Goal: Check status: Check status

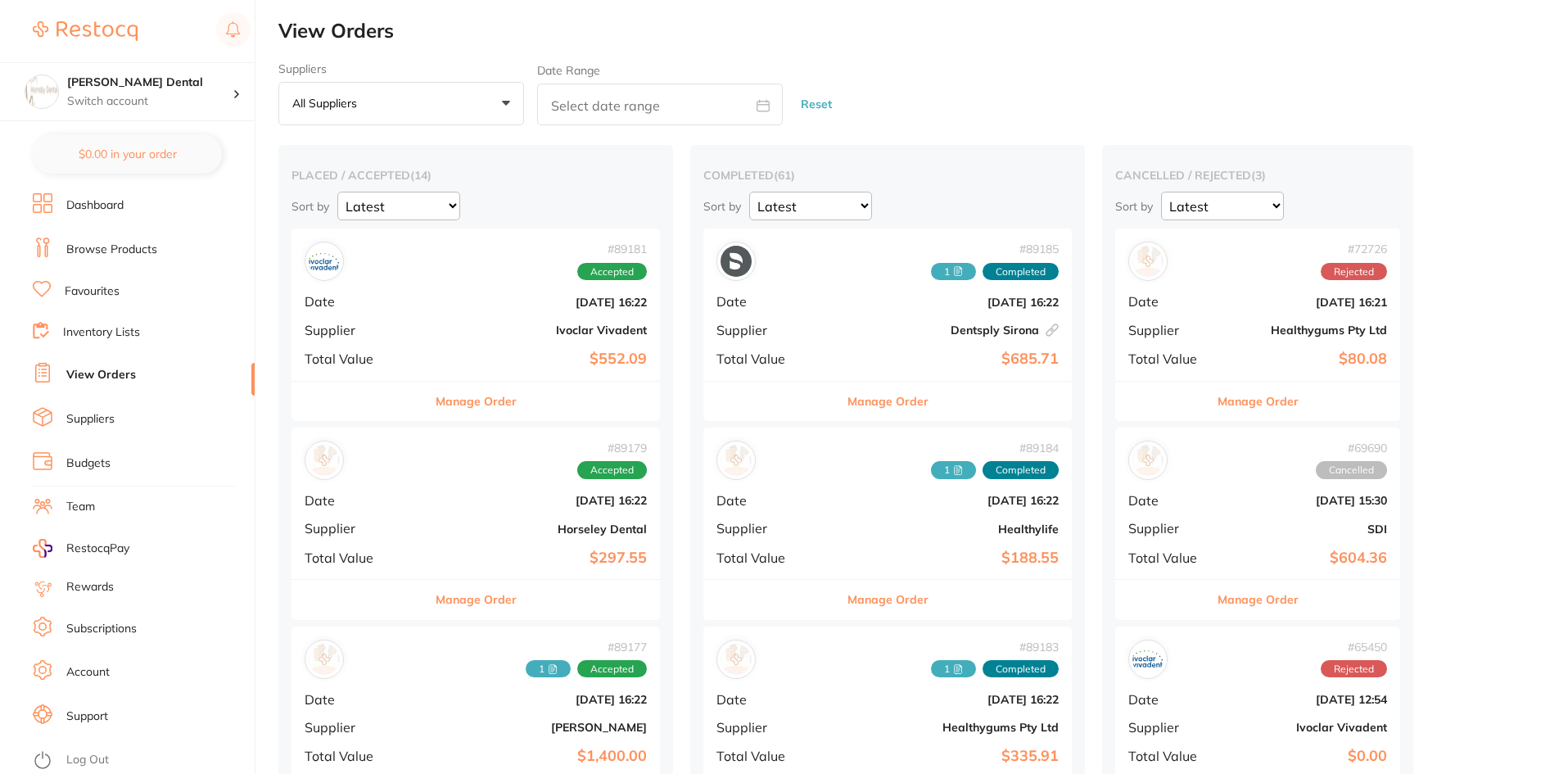
click at [598, 108] on input "text" at bounding box center [659, 104] width 246 height 42
select select "7"
select select "2025"
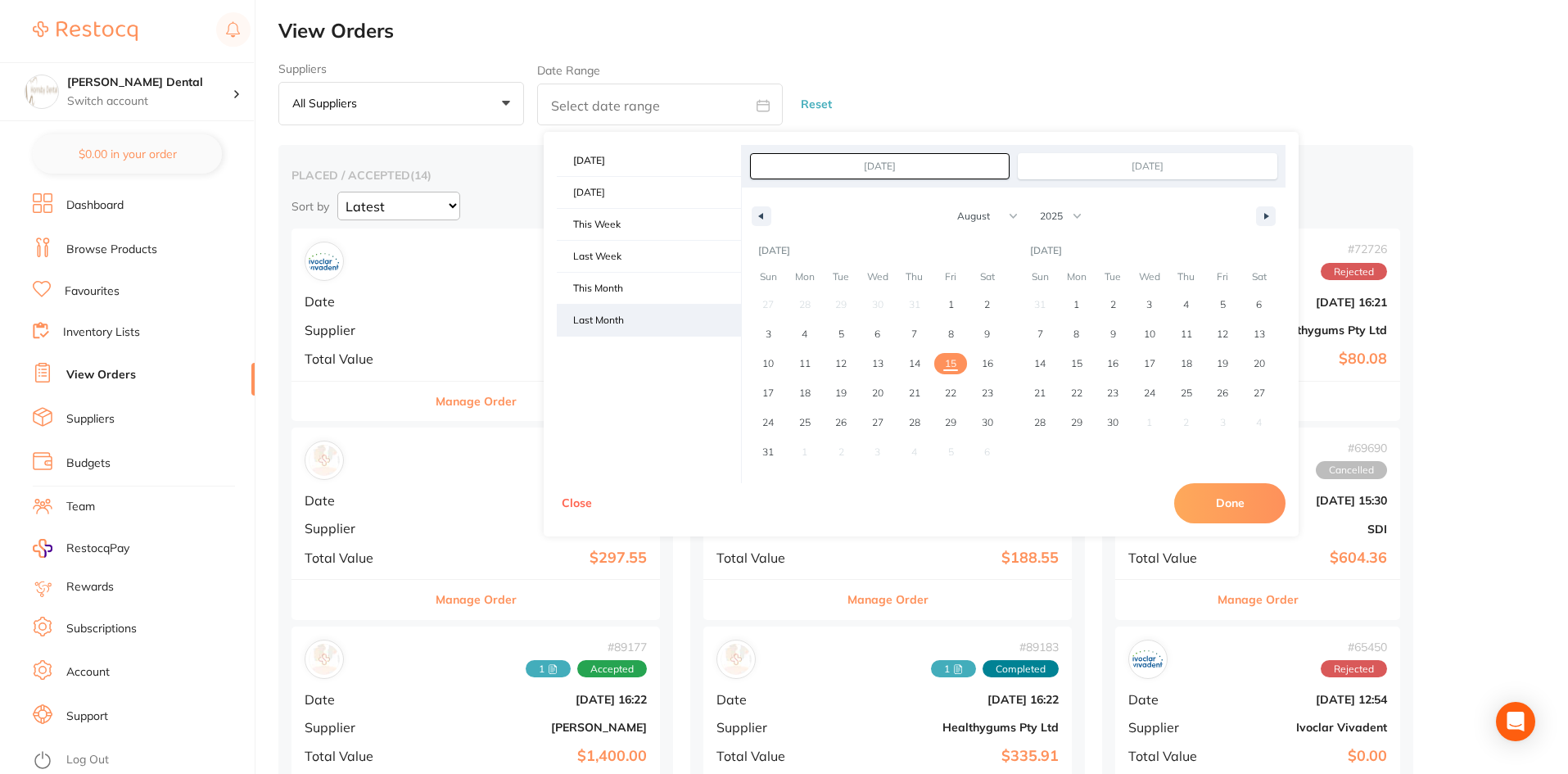
click at [622, 308] on span "Last Month" at bounding box center [648, 319] width 184 height 31
type input "[DATE]"
select select "6"
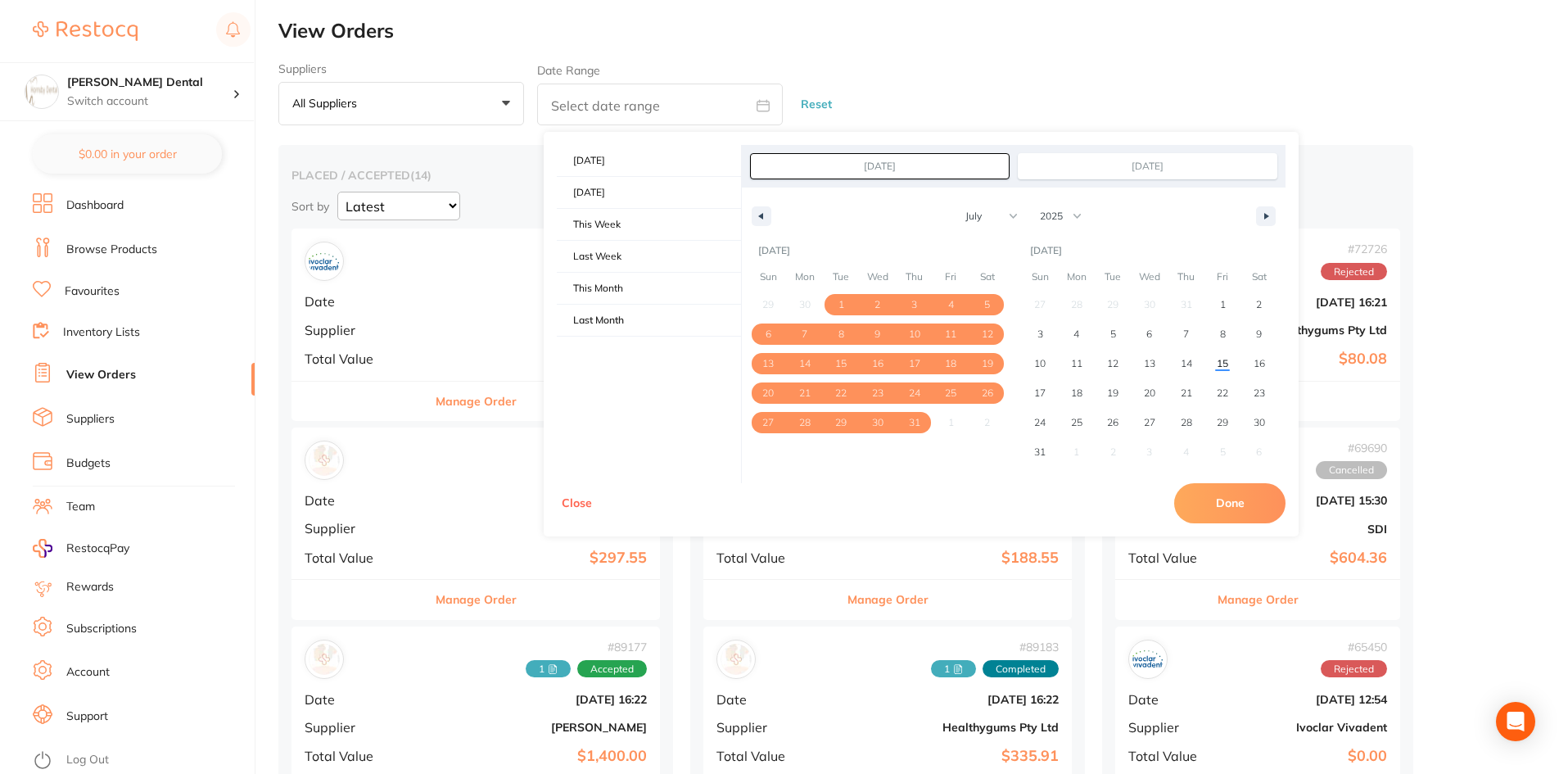
click at [1218, 496] on button "Done" at bounding box center [1229, 503] width 111 height 39
type input "[DATE] to [DATE]"
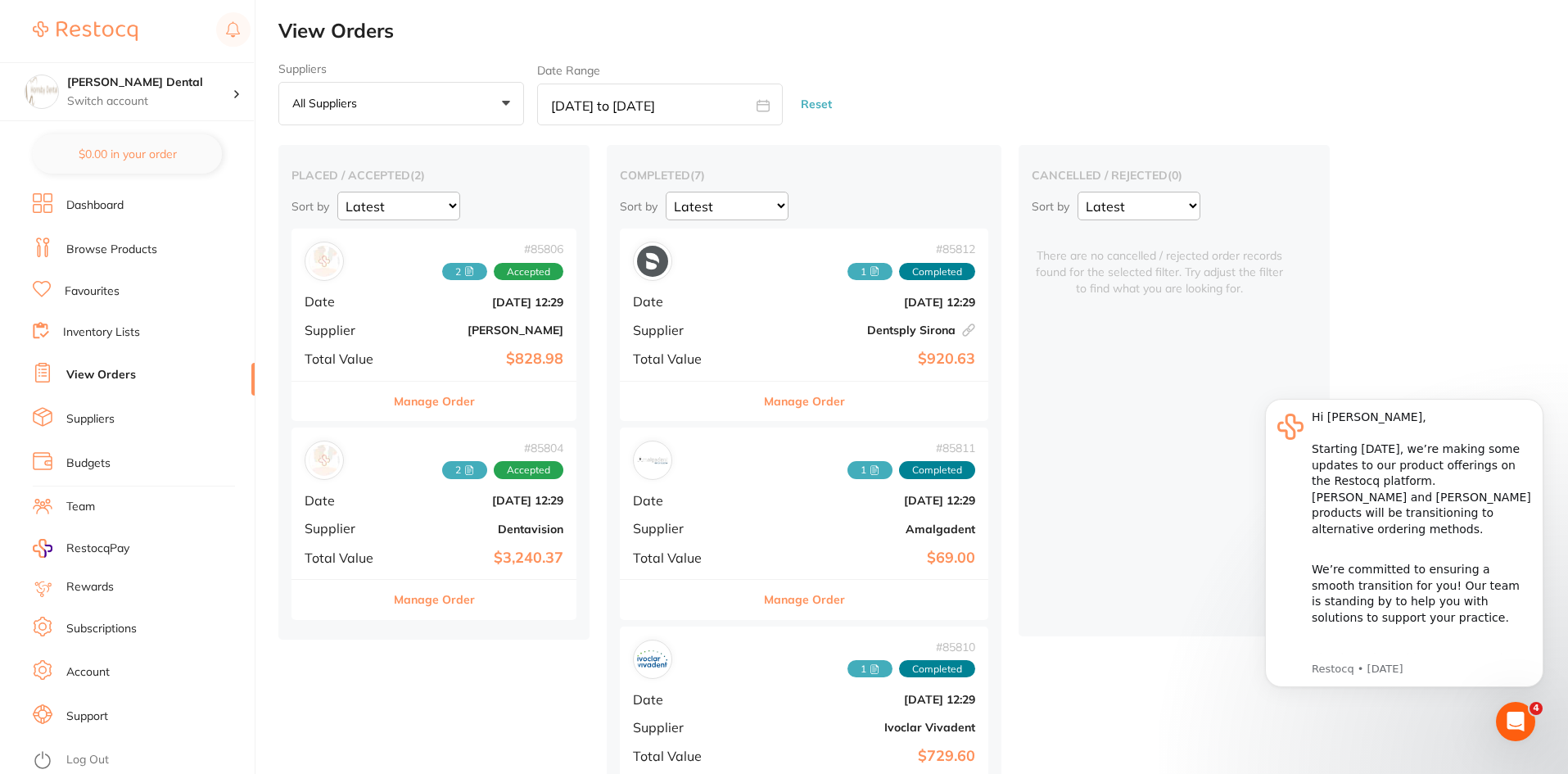
click at [647, 115] on input "[DATE] to [DATE]" at bounding box center [659, 104] width 246 height 42
select select "6"
select select "2025"
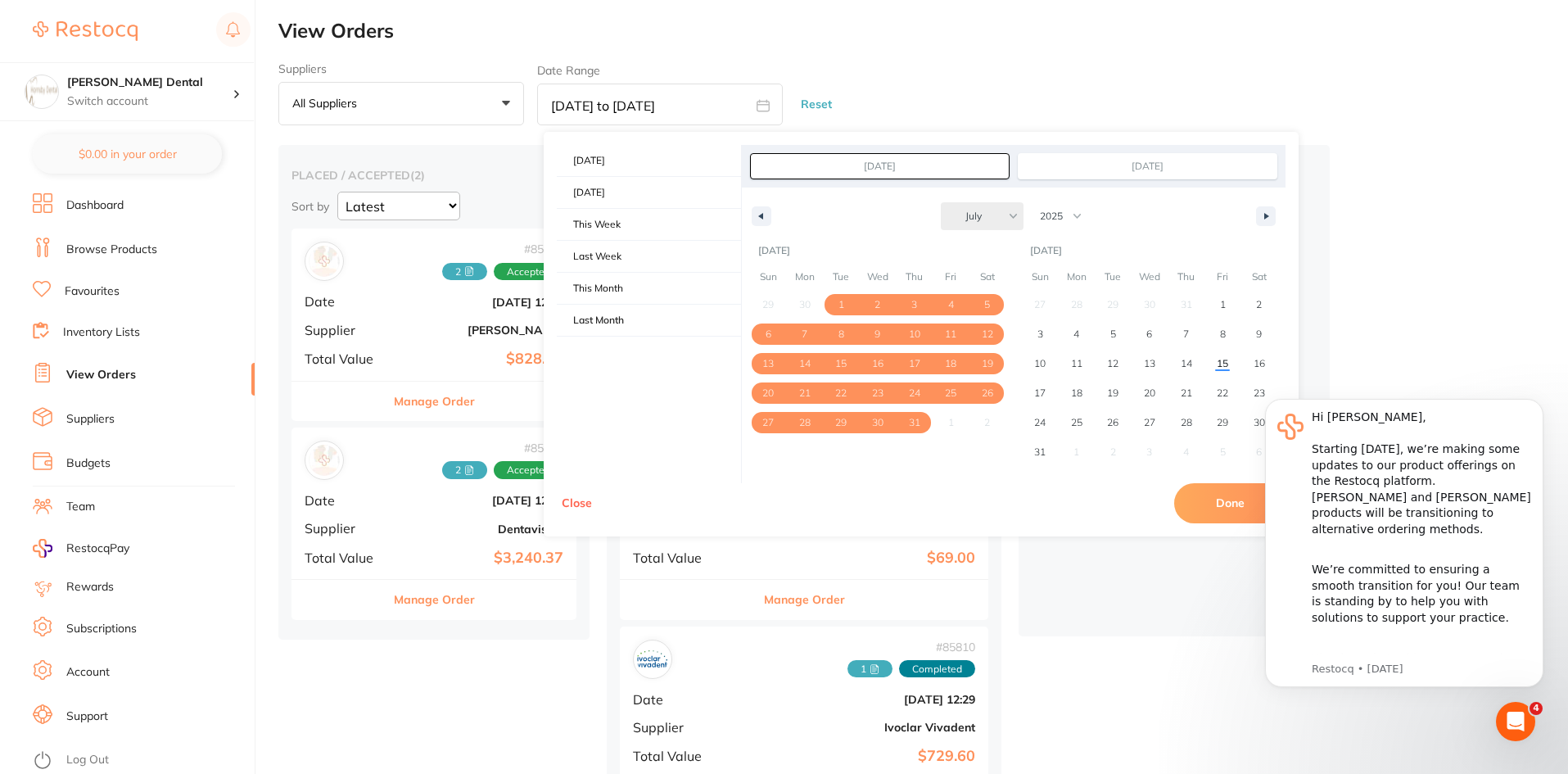
click at [1010, 224] on select "January February March April May June July August September October November De…" at bounding box center [982, 216] width 82 height 28
select select "2"
click at [941, 202] on select "January February March April May June July August September October November De…" at bounding box center [982, 216] width 82 height 28
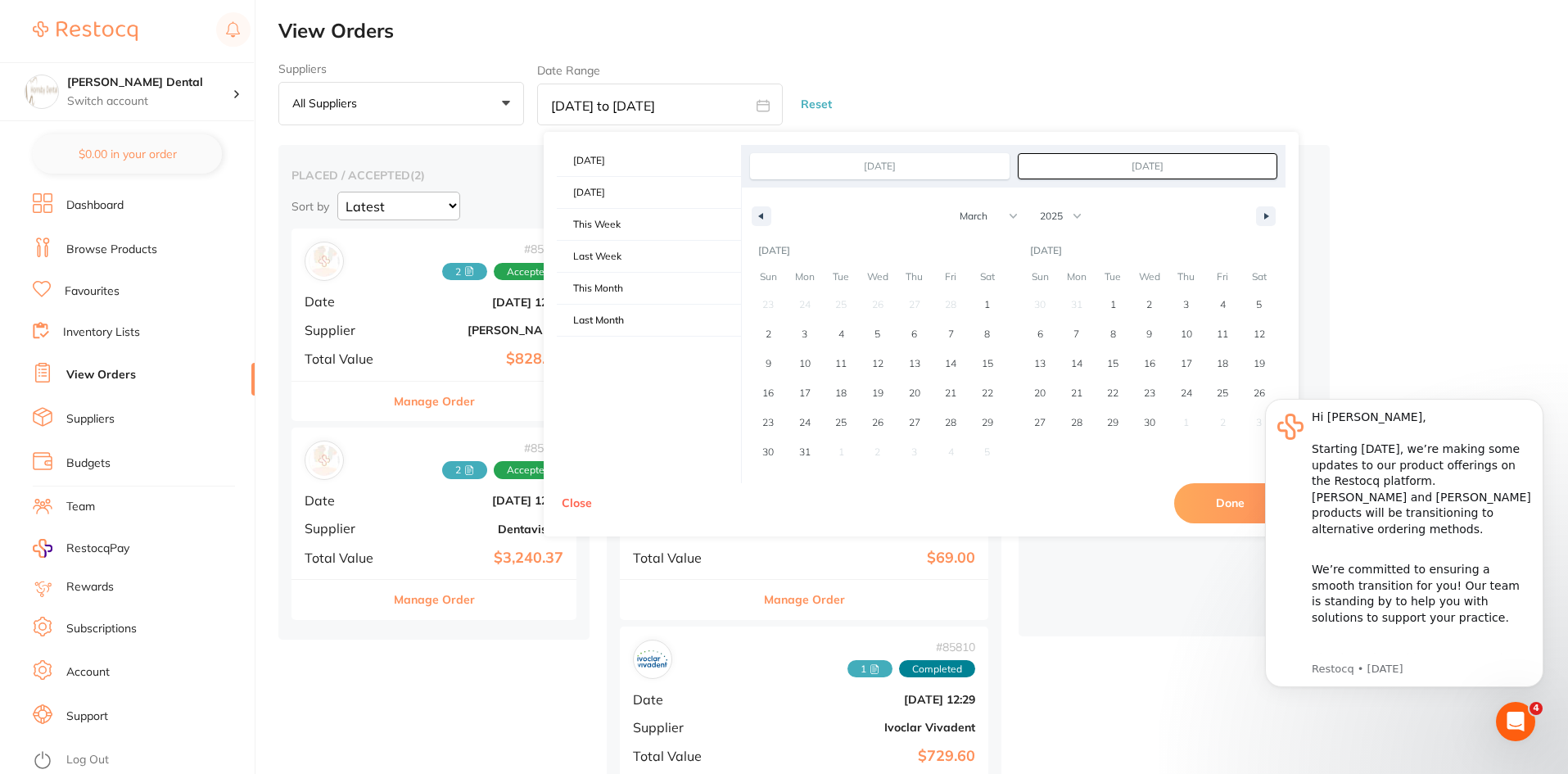
click at [1115, 166] on input "[DATE]" at bounding box center [1148, 166] width 258 height 24
click at [982, 305] on span "1" at bounding box center [987, 305] width 37 height 21
type input "[DATE]"
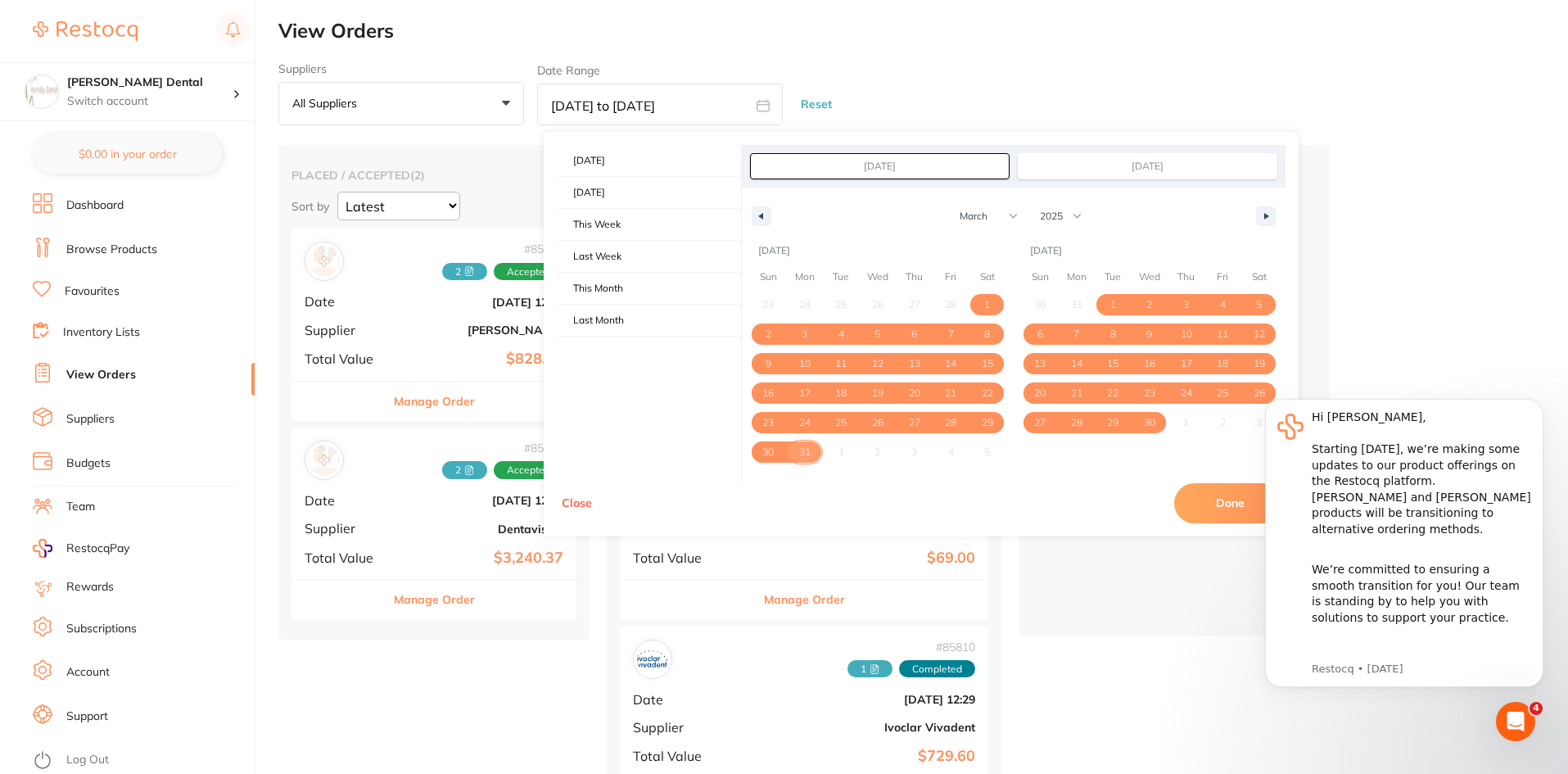
click at [811, 460] on span "31" at bounding box center [805, 452] width 37 height 21
type input "[DATE]"
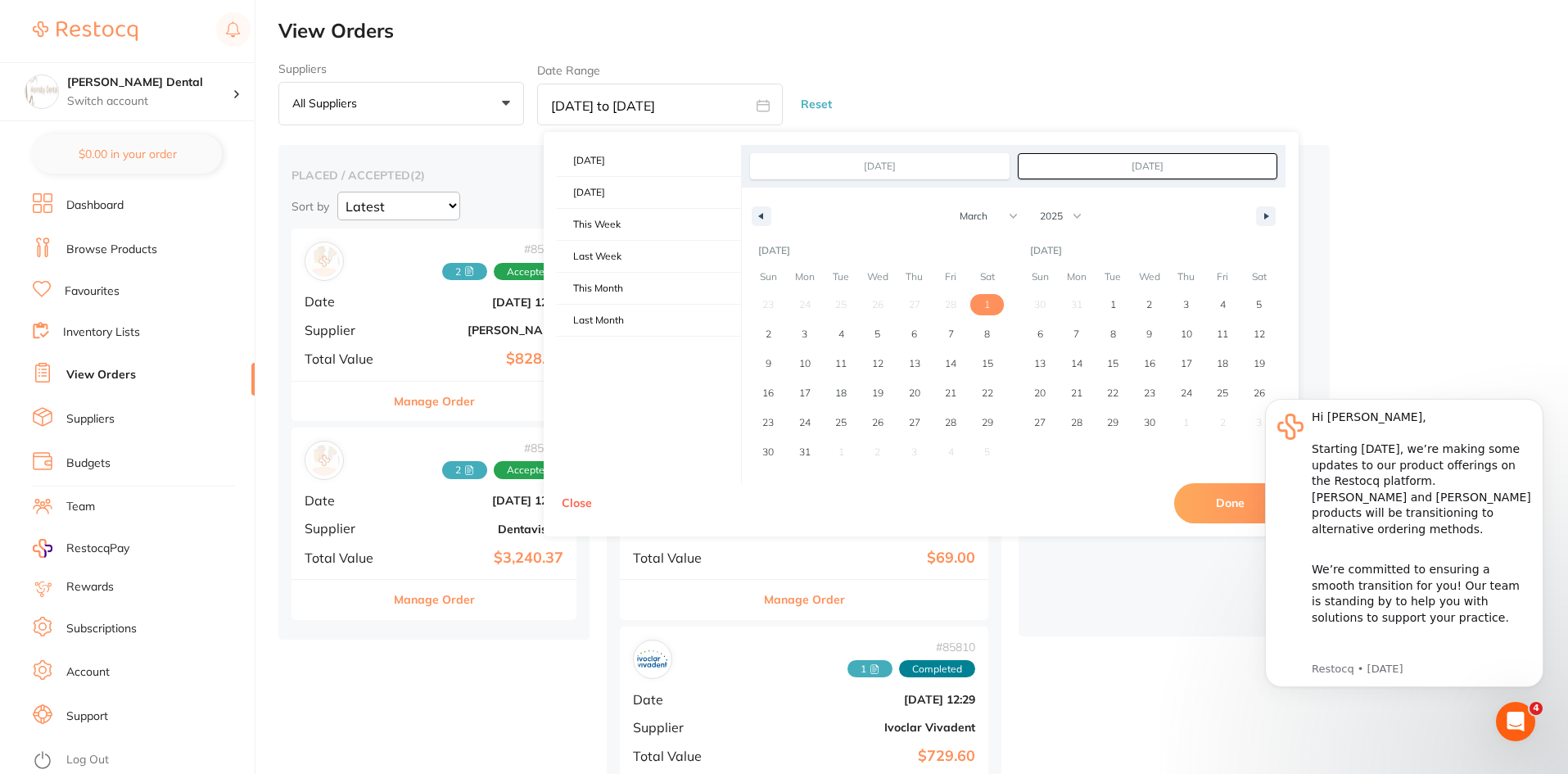
click at [993, 306] on span "1" at bounding box center [987, 305] width 37 height 21
type input "[DATE]"
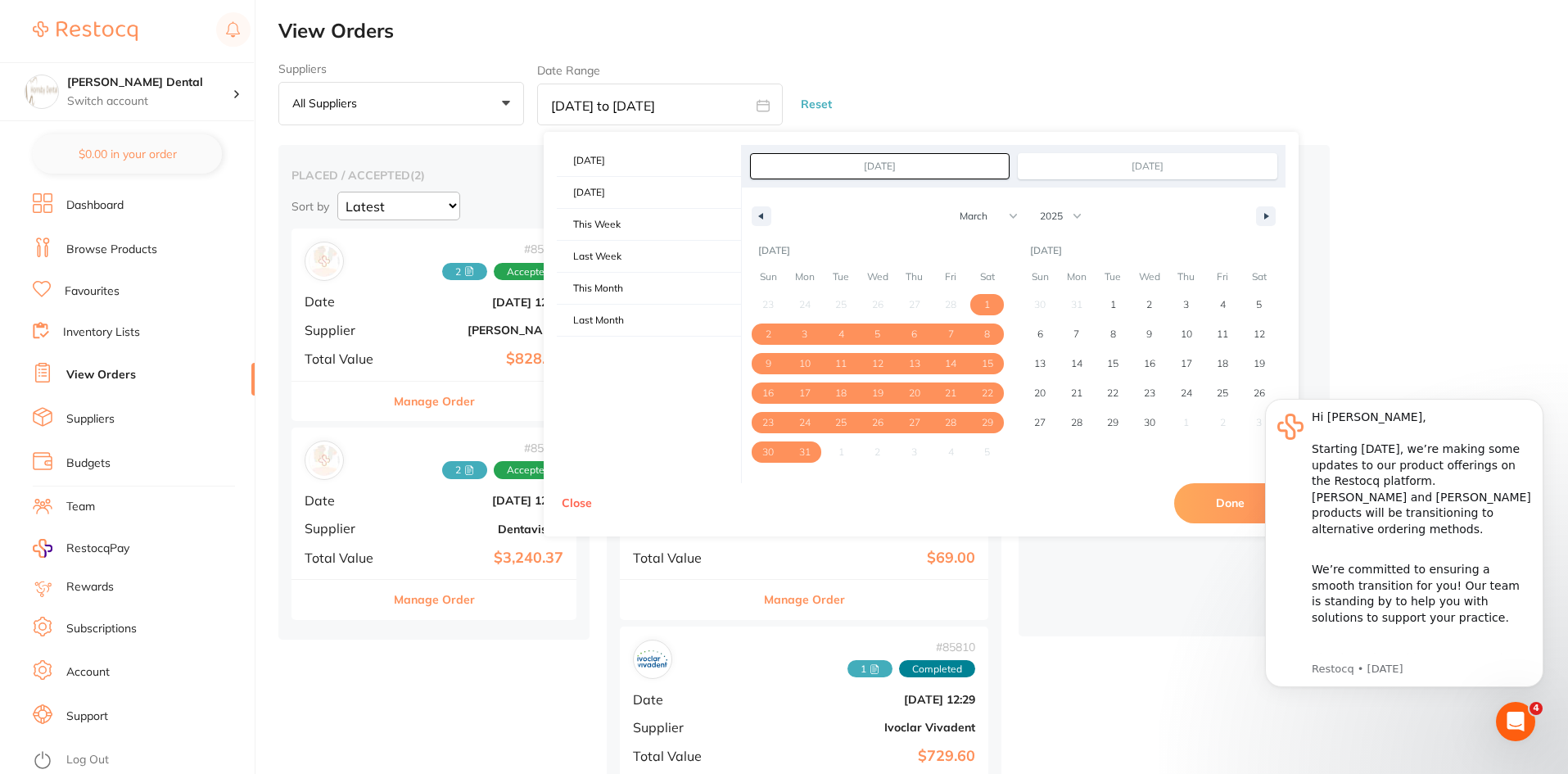
click at [1208, 502] on button "Done" at bounding box center [1229, 503] width 111 height 39
type input "[DATE] to [DATE]"
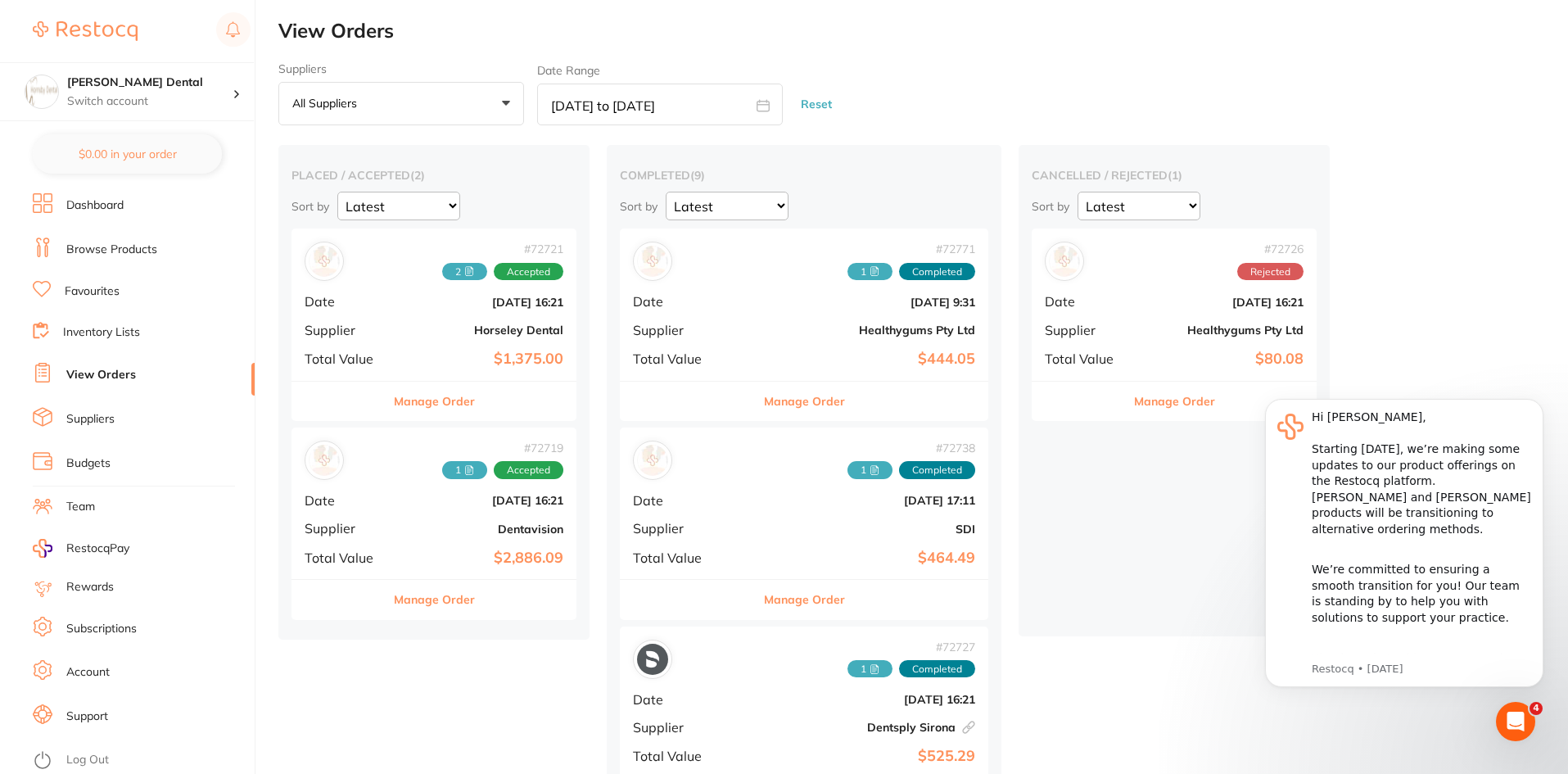
click at [719, 106] on input "[DATE] to [DATE]" at bounding box center [659, 104] width 246 height 42
select select "2"
select select "2025"
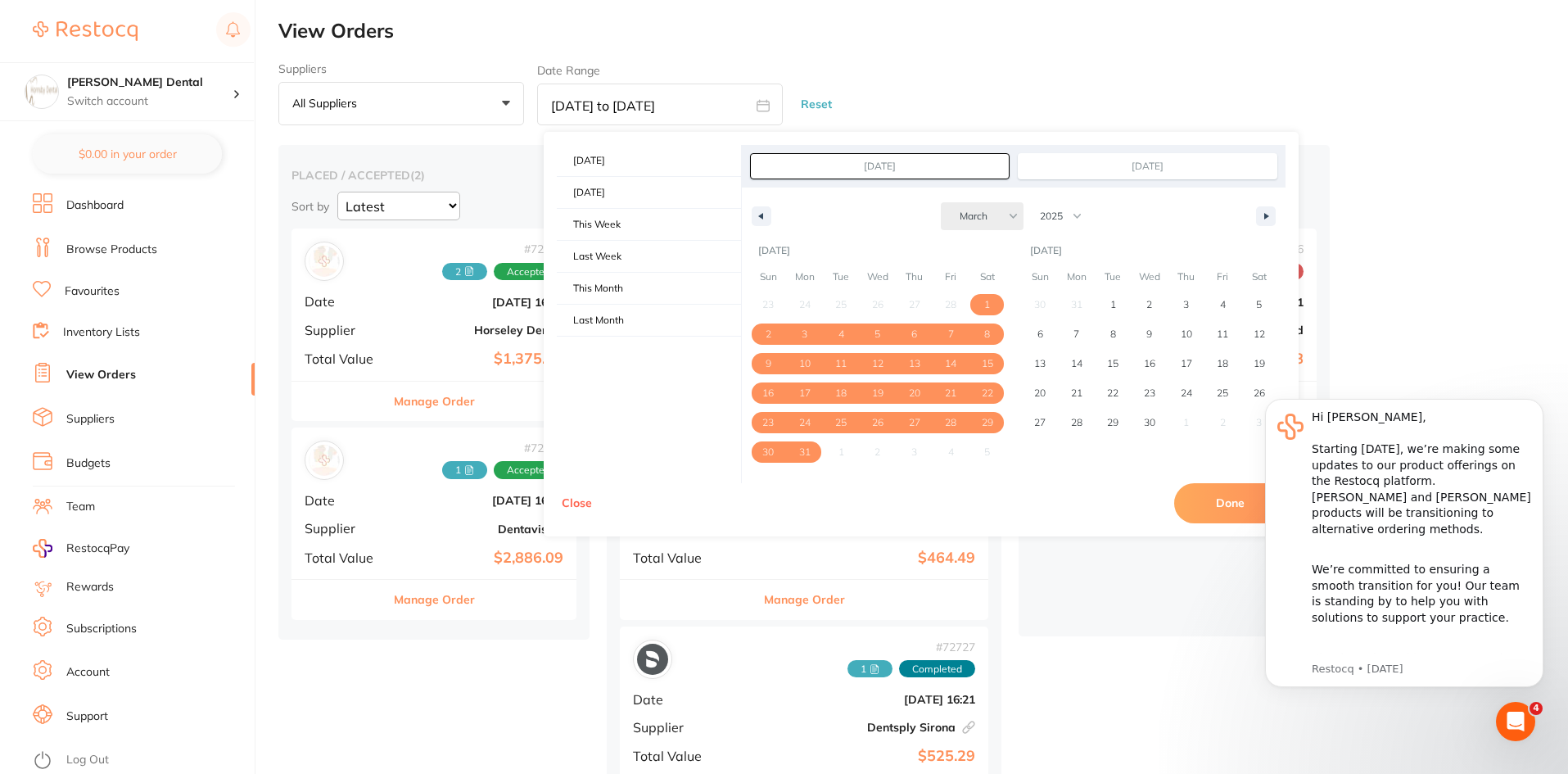
click at [973, 215] on select "January February March April May June July August September October November De…" at bounding box center [982, 216] width 82 height 28
select select "3"
click at [941, 202] on select "January February March April May June July August September October November De…" at bounding box center [982, 216] width 82 height 28
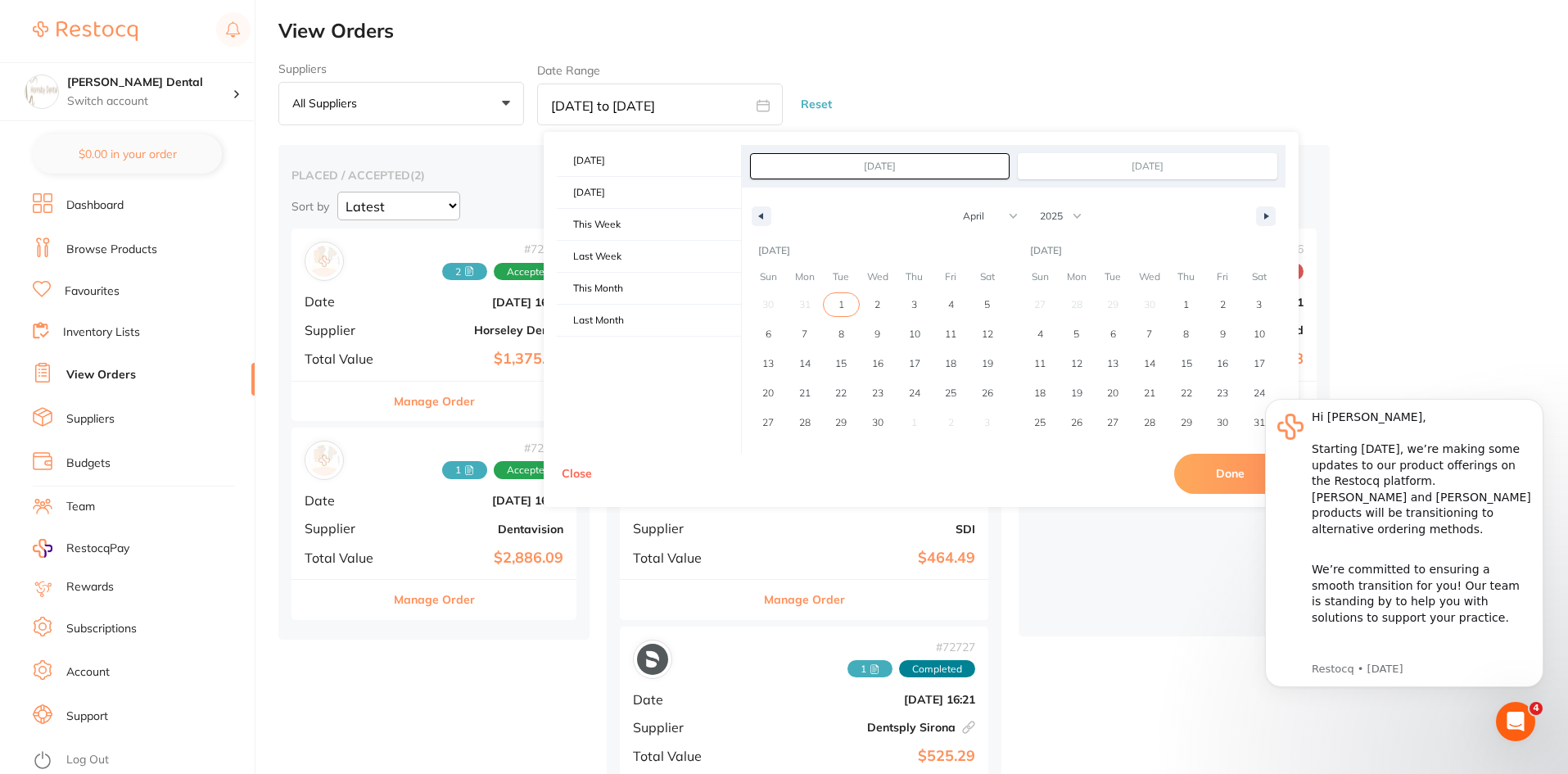
click at [851, 310] on span "1" at bounding box center [841, 305] width 37 height 21
type input "[DATE]"
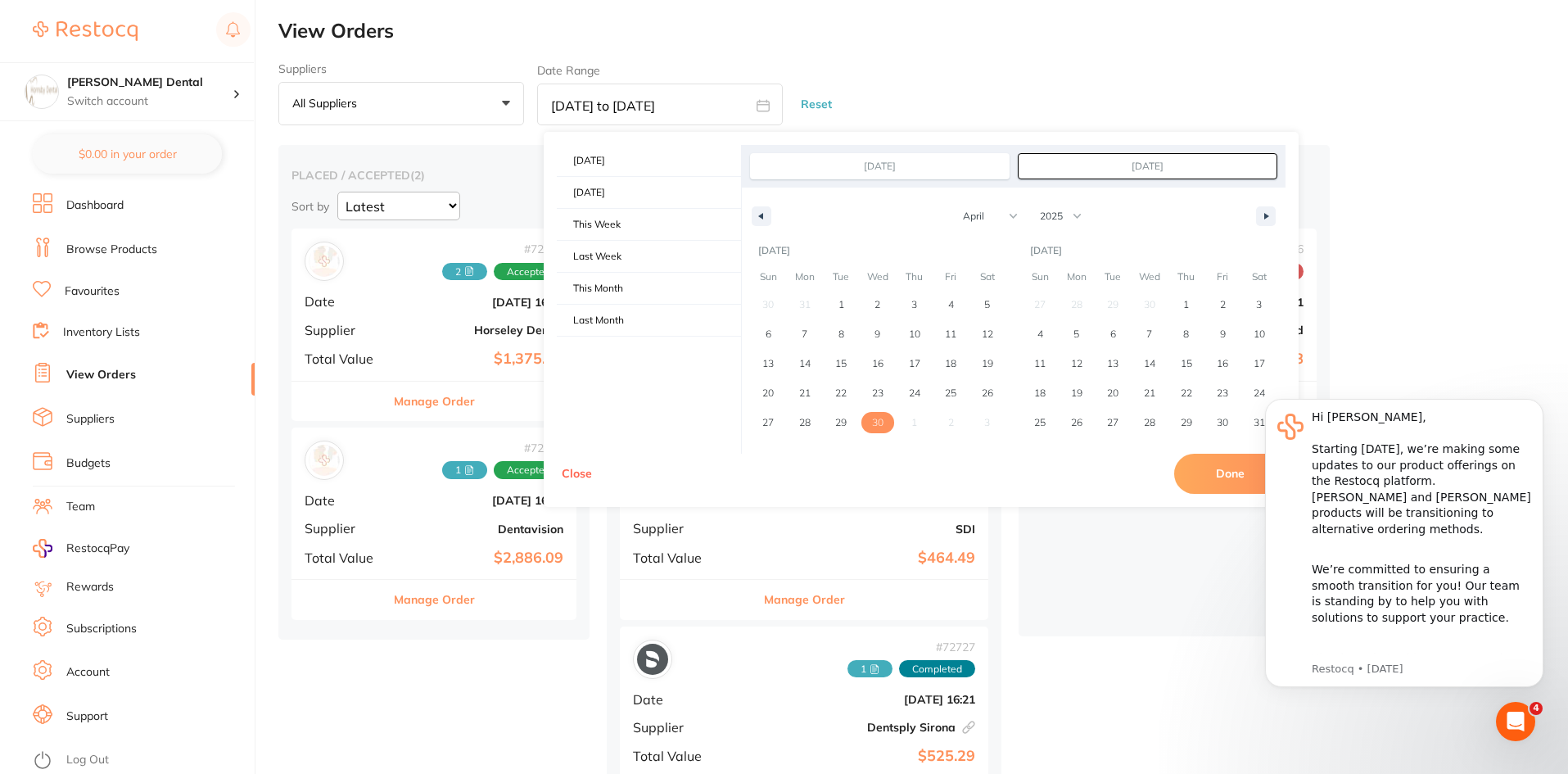
click at [881, 430] on span "30" at bounding box center [877, 422] width 12 height 30
type input "[DATE]"
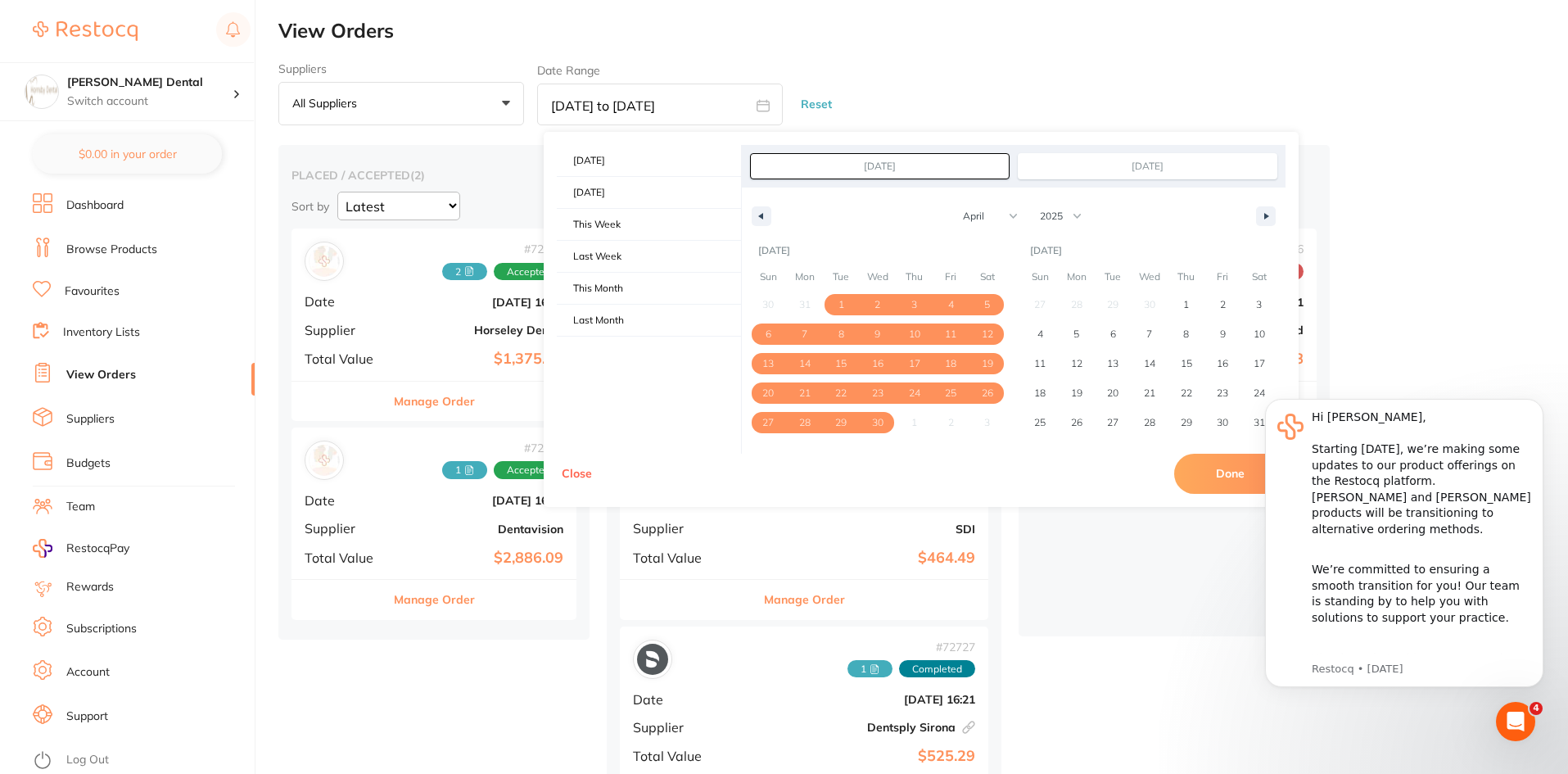
click at [1225, 480] on button "Done" at bounding box center [1229, 473] width 111 height 39
type input "[DATE] to [DATE]"
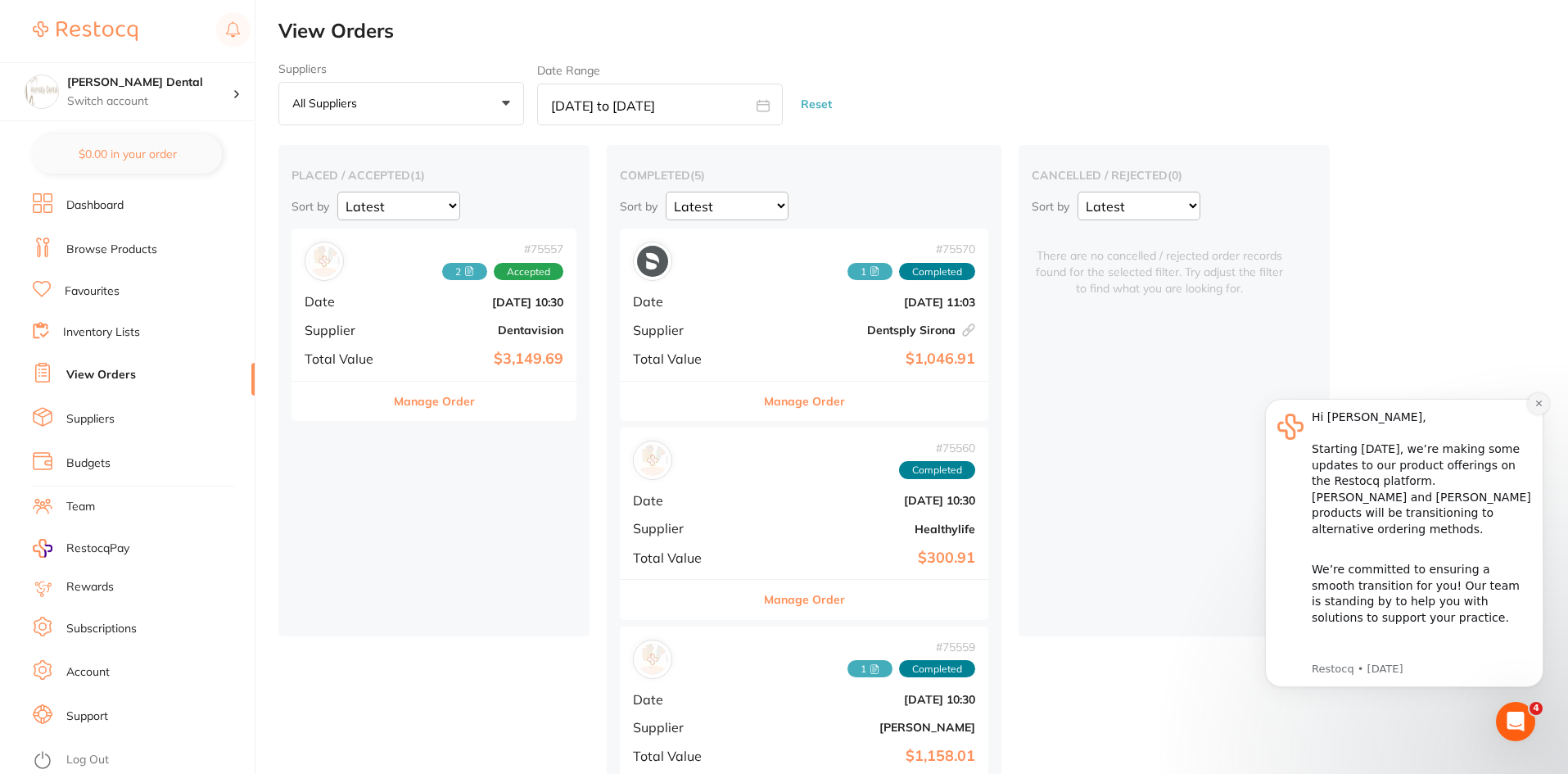
click at [1541, 407] on icon "Dismiss notification" at bounding box center [1538, 404] width 9 height 9
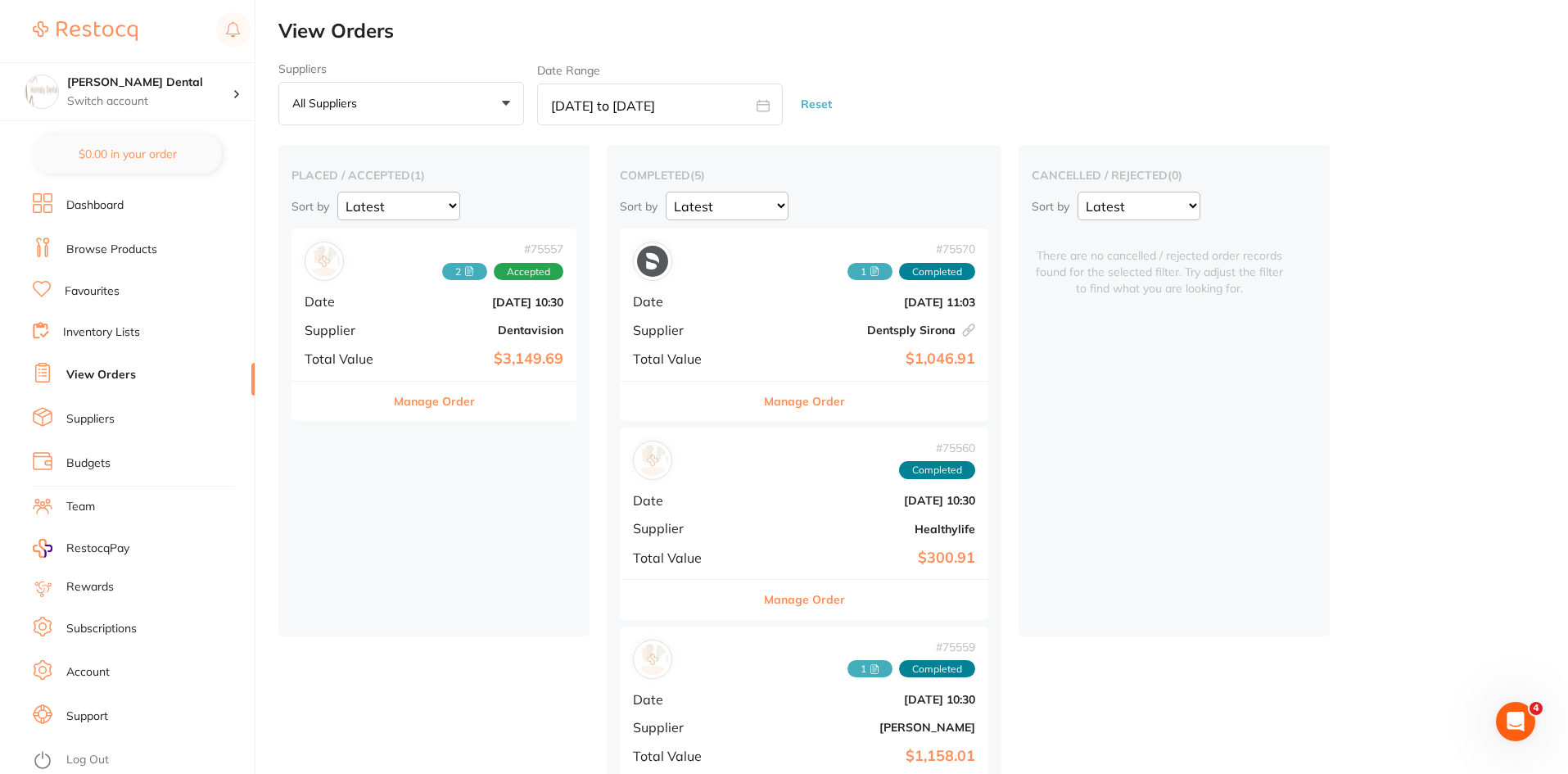
click at [768, 109] on icon at bounding box center [764, 106] width 13 height 11
select select "3"
select select "2025"
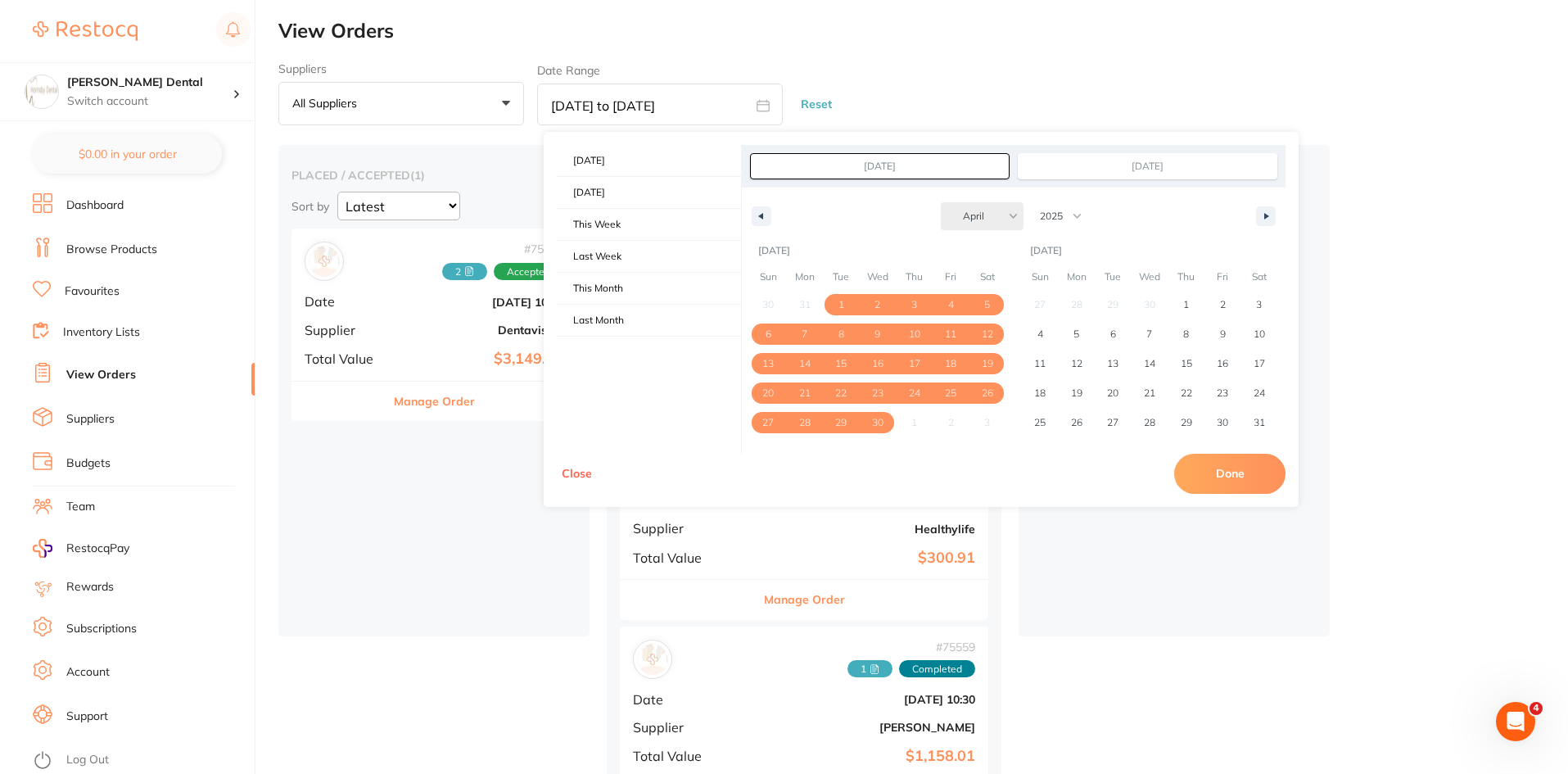
click at [974, 218] on select "January February March April May June July August September October November De…" at bounding box center [982, 216] width 82 height 28
select select "0"
click at [941, 202] on select "January February March April May June July August September October November De…" at bounding box center [982, 216] width 82 height 28
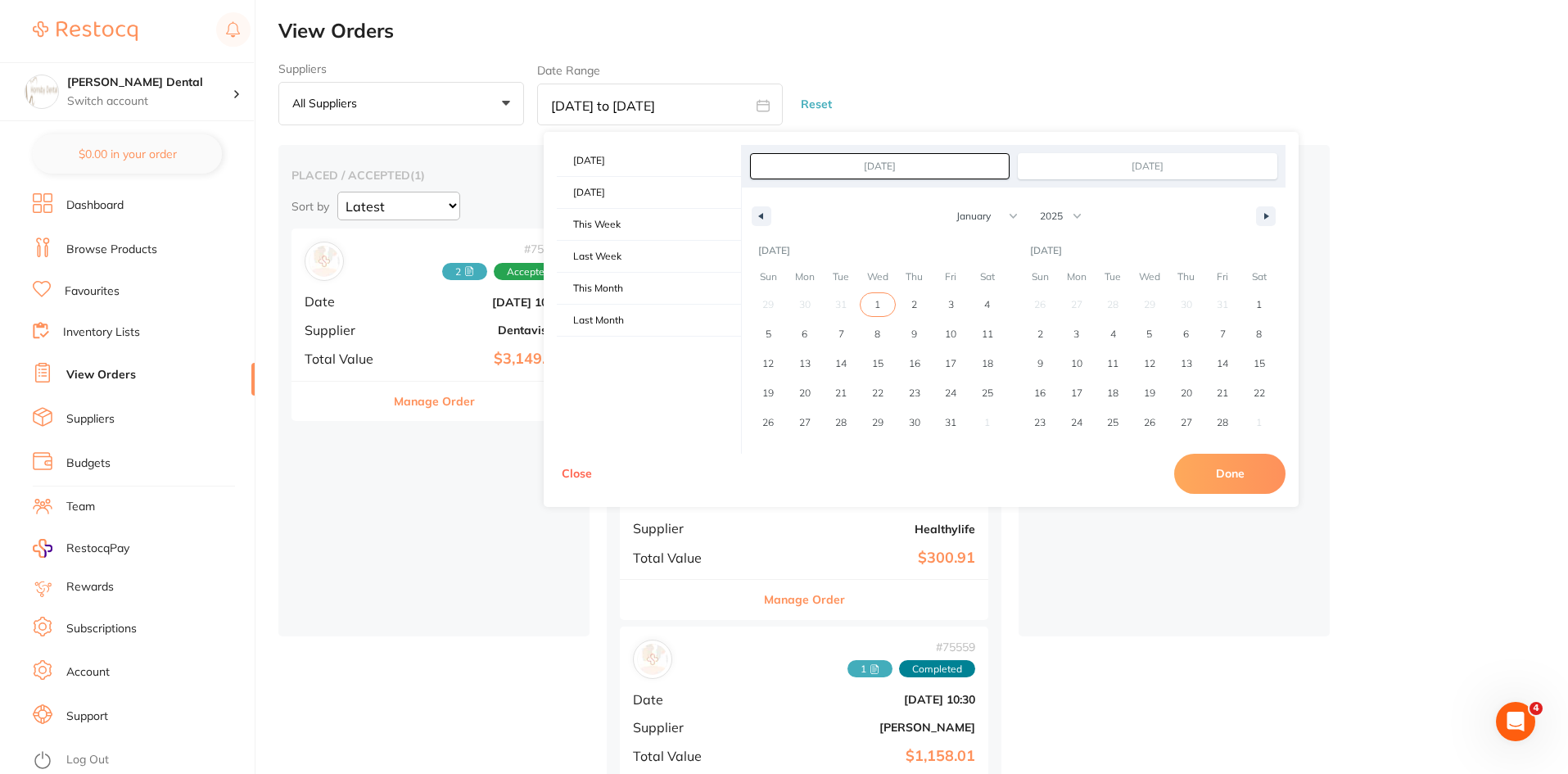
click at [886, 305] on span "1" at bounding box center [877, 305] width 37 height 21
type input "[DATE]"
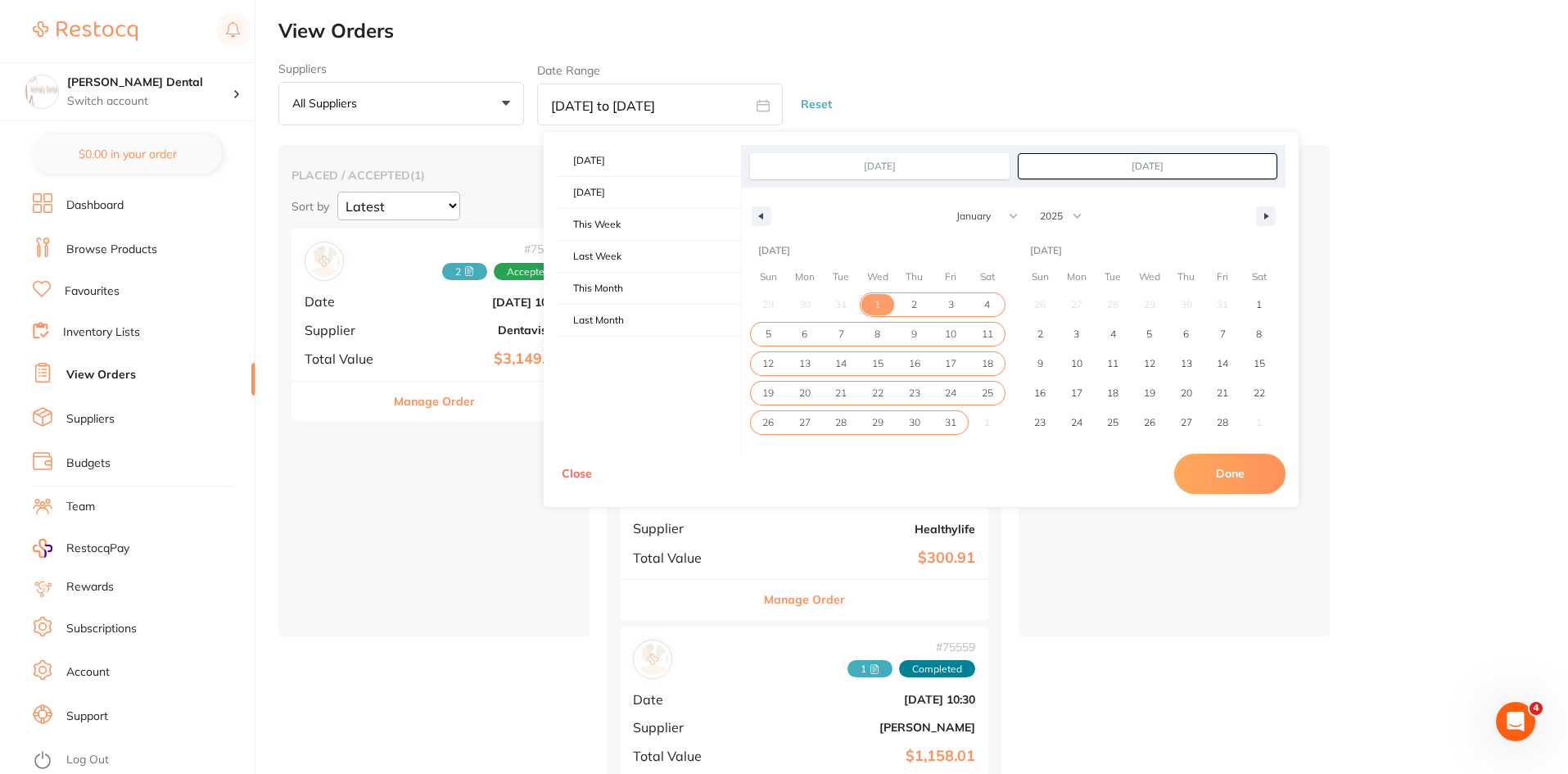
click at [951, 428] on span "31" at bounding box center [950, 422] width 12 height 30
type input "[DATE]"
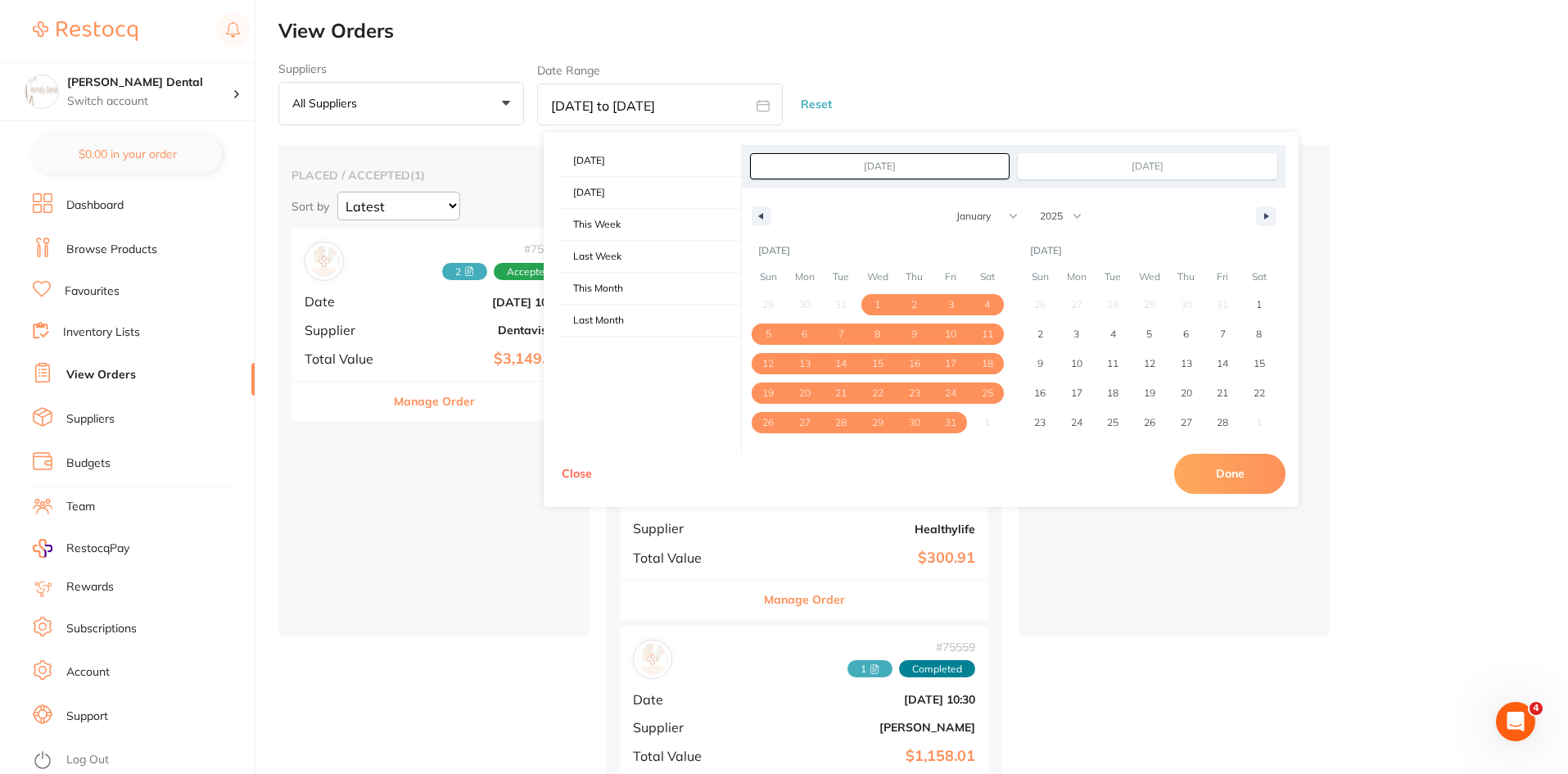
click at [1239, 471] on button "Done" at bounding box center [1229, 473] width 111 height 39
type input "[DATE] to [DATE]"
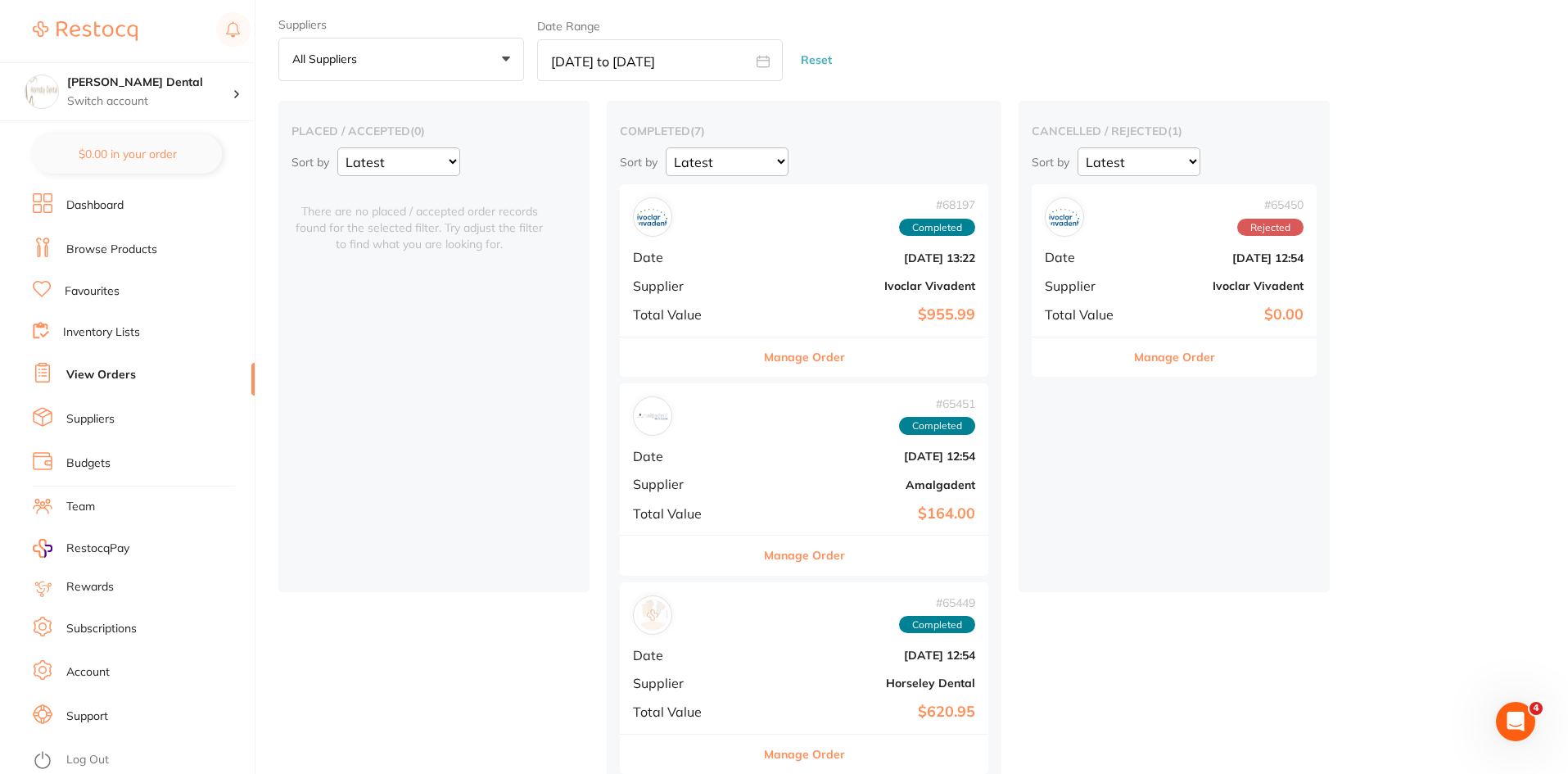
scroll to position [44, 0]
